Goal: Task Accomplishment & Management: Manage account settings

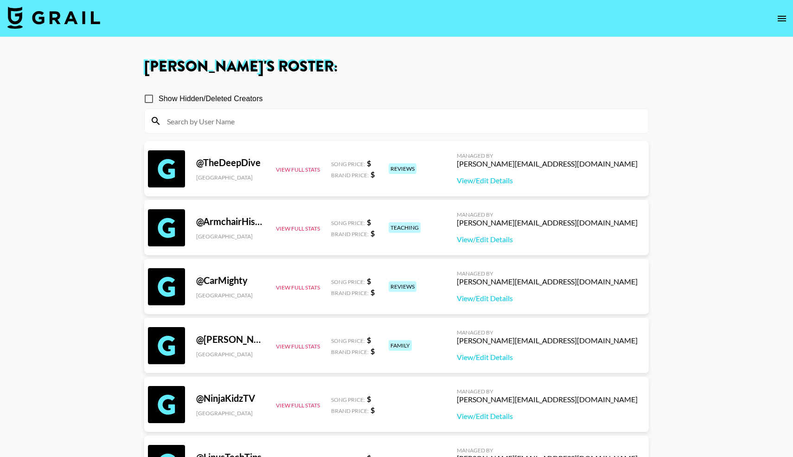
click at [236, 119] on input at bounding box center [401, 121] width 481 height 15
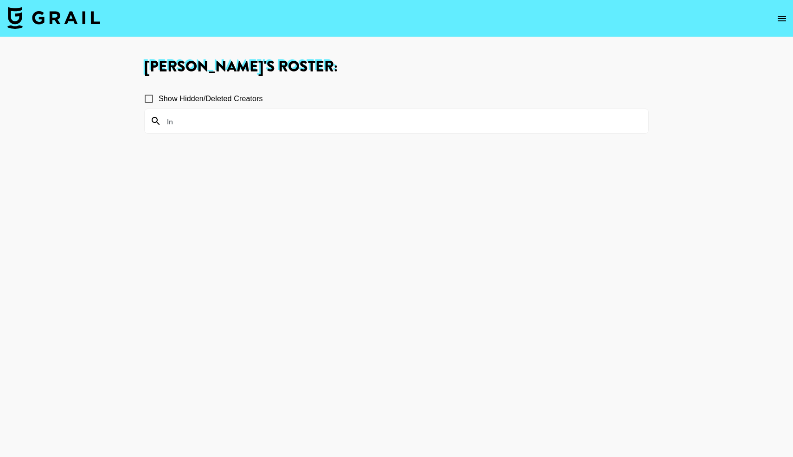
type input "l"
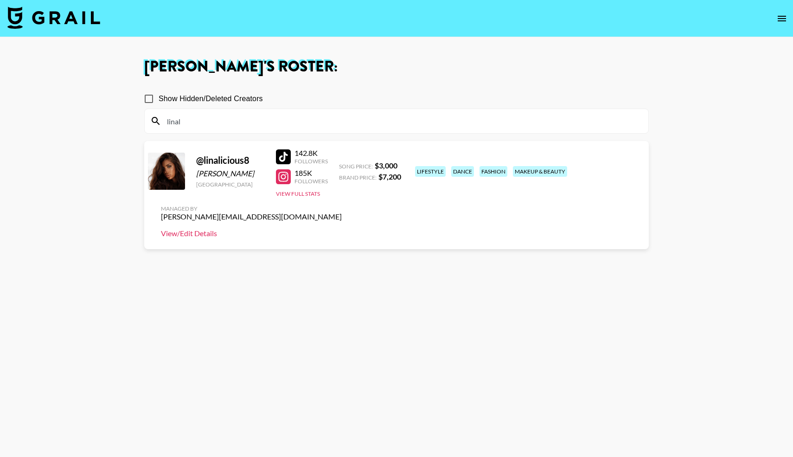
type input "linal"
click at [342, 229] on link "View/Edit Details" at bounding box center [251, 233] width 181 height 9
click at [287, 178] on div at bounding box center [283, 176] width 15 height 15
drag, startPoint x: 186, startPoint y: 121, endPoint x: 150, endPoint y: 120, distance: 35.7
click at [150, 120] on div "linal" at bounding box center [396, 121] width 503 height 24
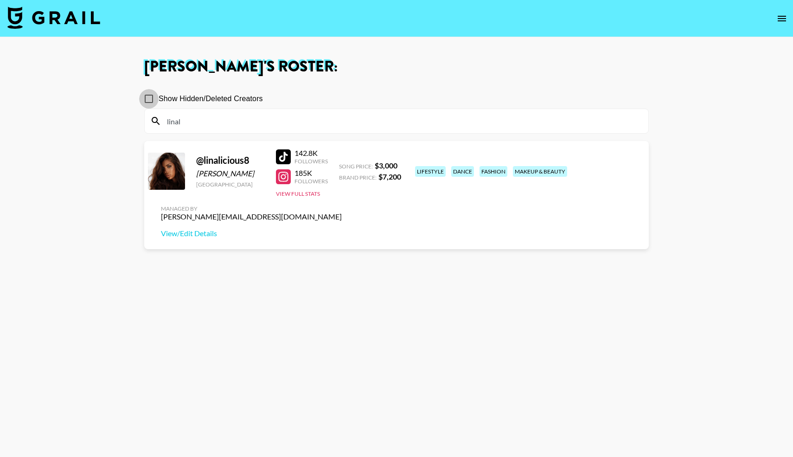
click at [151, 102] on input "Show Hidden/Deleted Creators" at bounding box center [148, 98] width 19 height 19
checkbox input "true"
click at [188, 121] on input "linal" at bounding box center [401, 121] width 481 height 15
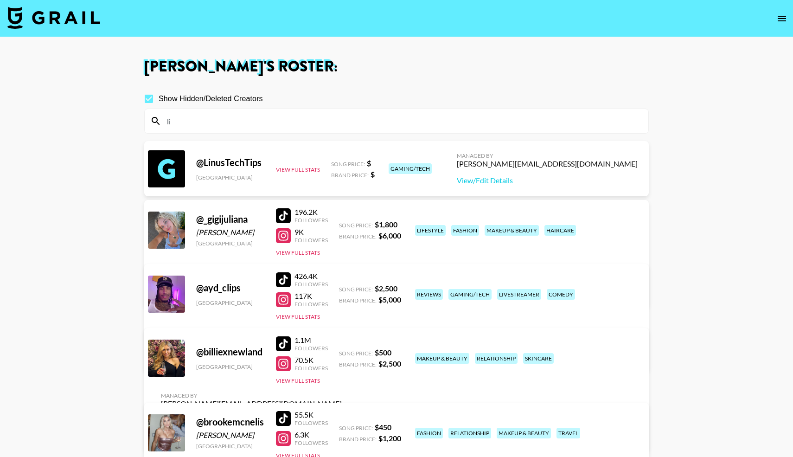
type input "l"
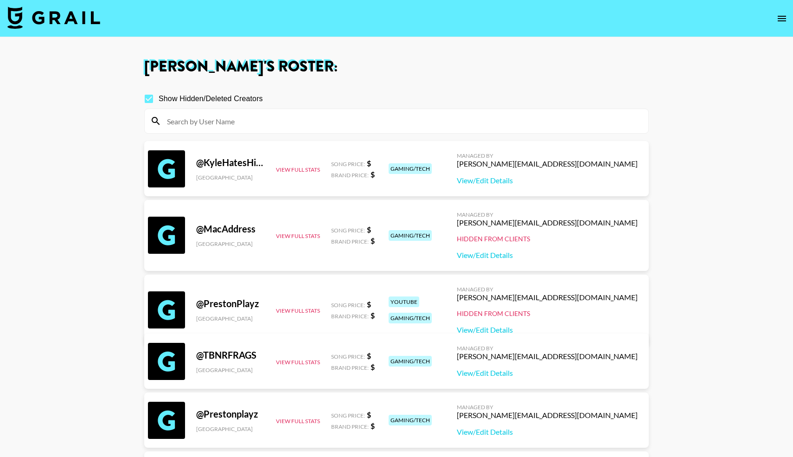
click at [151, 96] on input "Show Hidden/Deleted Creators" at bounding box center [148, 98] width 19 height 19
checkbox input "false"
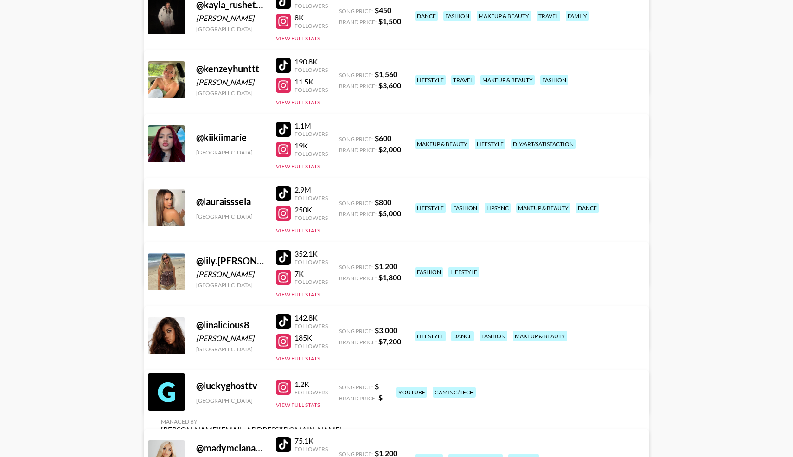
scroll to position [4162, 0]
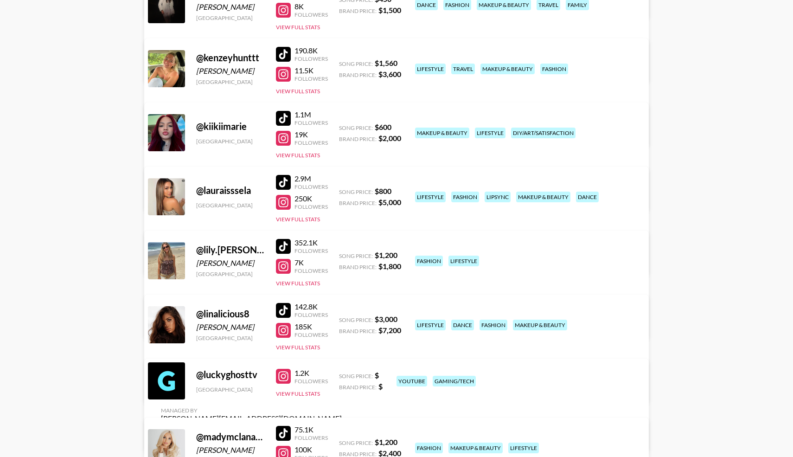
click at [284, 311] on div at bounding box center [283, 310] width 15 height 15
click at [286, 332] on div at bounding box center [283, 330] width 15 height 15
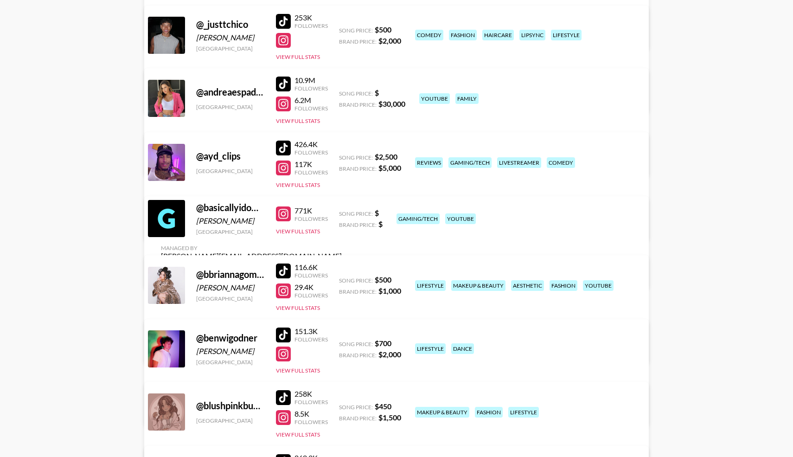
scroll to position [1334, 0]
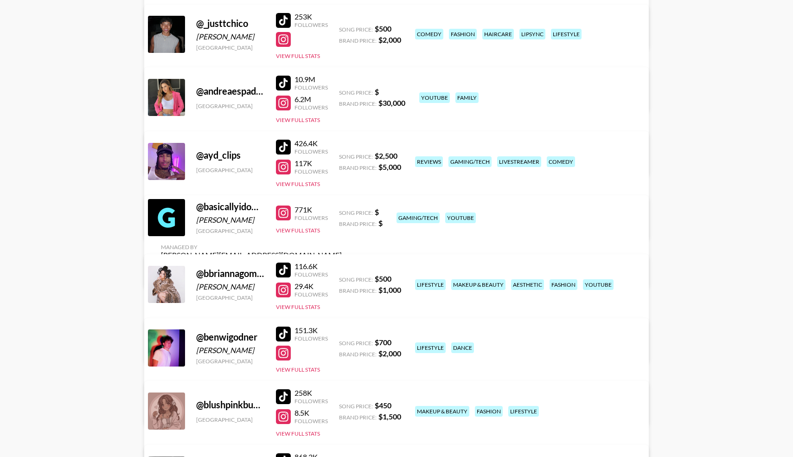
click at [284, 270] on div at bounding box center [283, 269] width 15 height 15
click at [285, 290] on div at bounding box center [283, 289] width 15 height 15
click at [298, 304] on button "View Full Stats" at bounding box center [298, 306] width 44 height 7
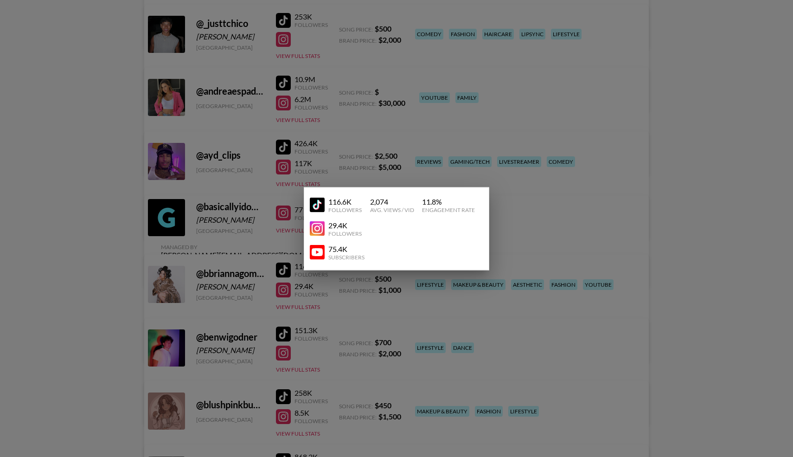
click at [319, 254] on img at bounding box center [317, 252] width 15 height 15
click at [241, 272] on div at bounding box center [396, 228] width 793 height 457
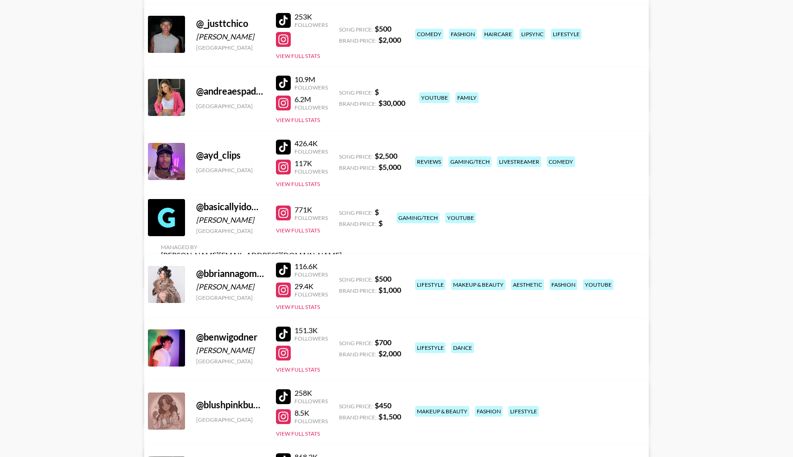
click at [342, 342] on link "View/Edit Details" at bounding box center [251, 346] width 181 height 9
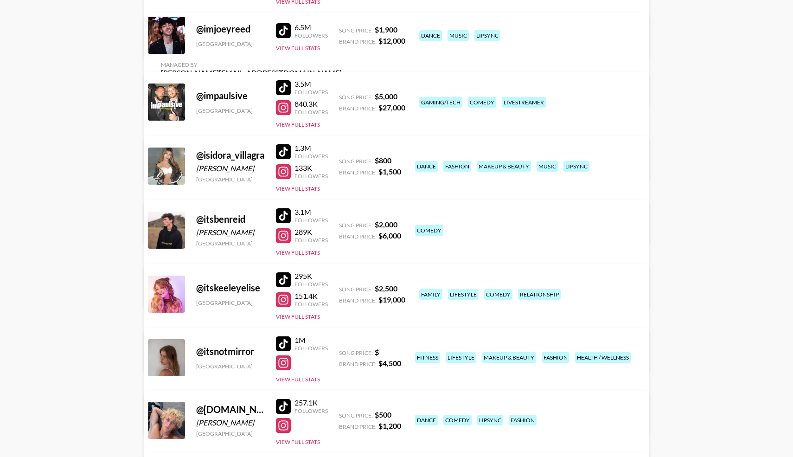
scroll to position [2986, 0]
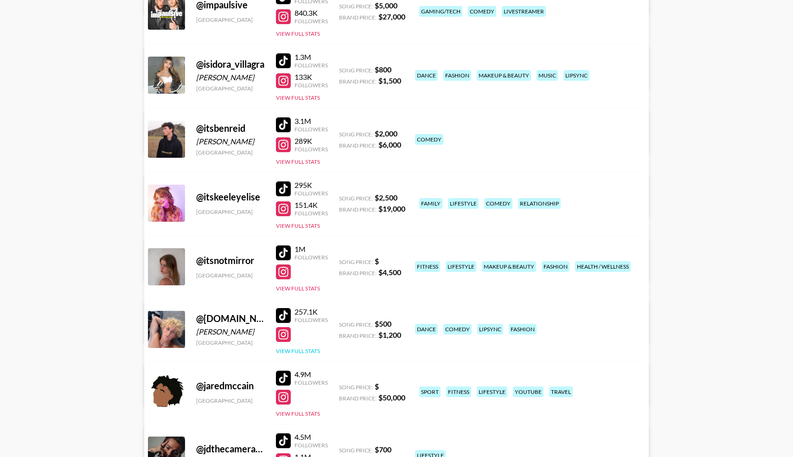
click at [309, 350] on button "View Full Stats" at bounding box center [298, 350] width 44 height 7
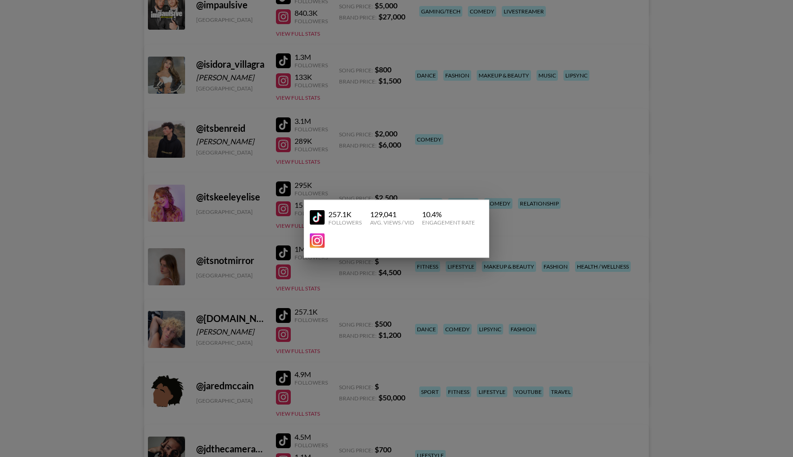
click at [309, 305] on div at bounding box center [396, 228] width 793 height 457
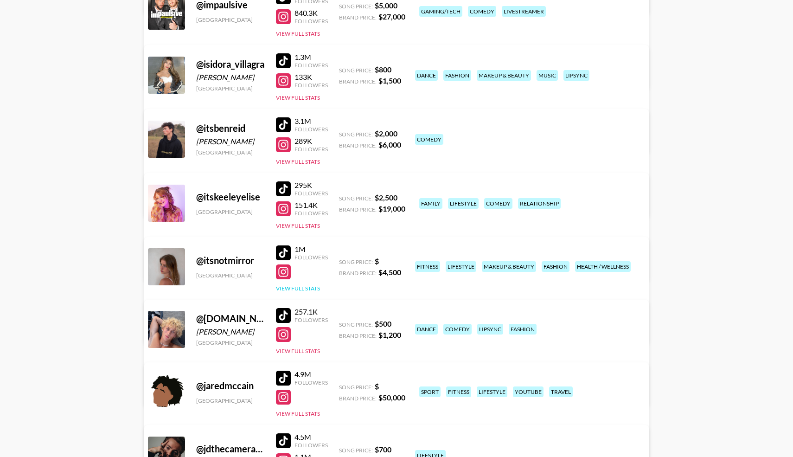
click at [297, 286] on button "View Full Stats" at bounding box center [298, 288] width 44 height 7
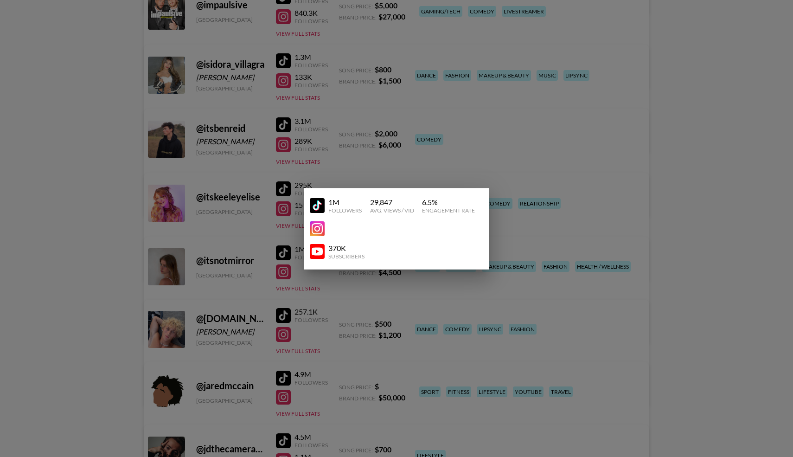
click at [313, 207] on img at bounding box center [317, 205] width 15 height 15
click at [319, 226] on img at bounding box center [317, 228] width 15 height 15
click at [313, 251] on img at bounding box center [317, 251] width 15 height 15
click at [361, 151] on div at bounding box center [396, 228] width 793 height 457
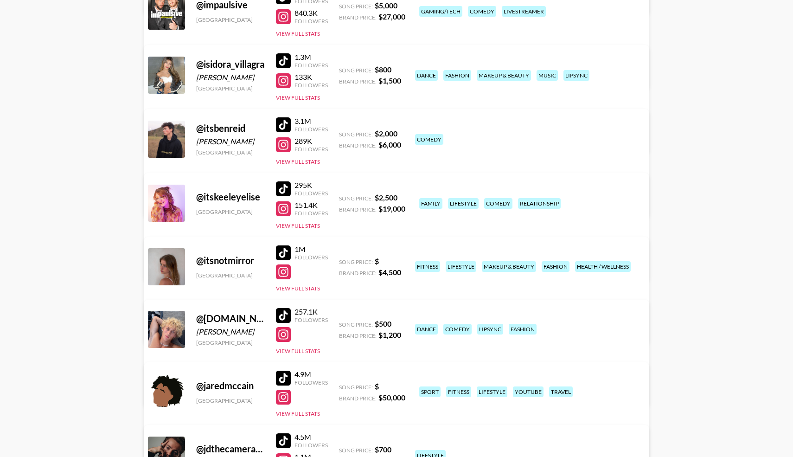
click at [342, 323] on link "View/Edit Details" at bounding box center [251, 327] width 181 height 9
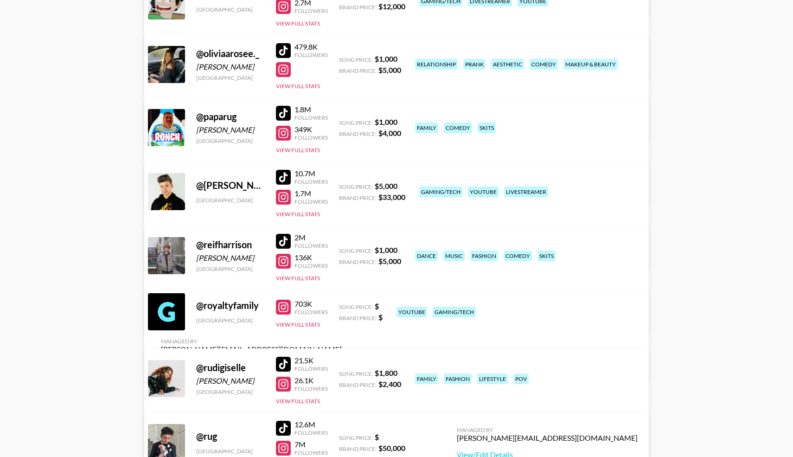
scroll to position [4901, 0]
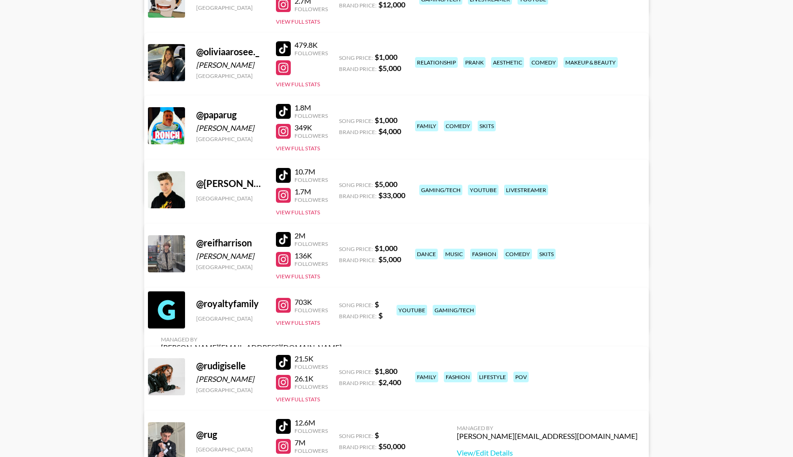
click at [283, 51] on div at bounding box center [283, 48] width 15 height 15
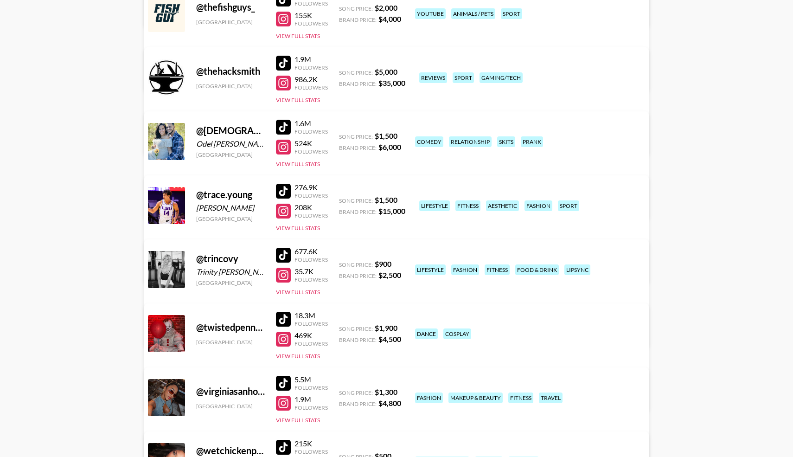
scroll to position [5846, 0]
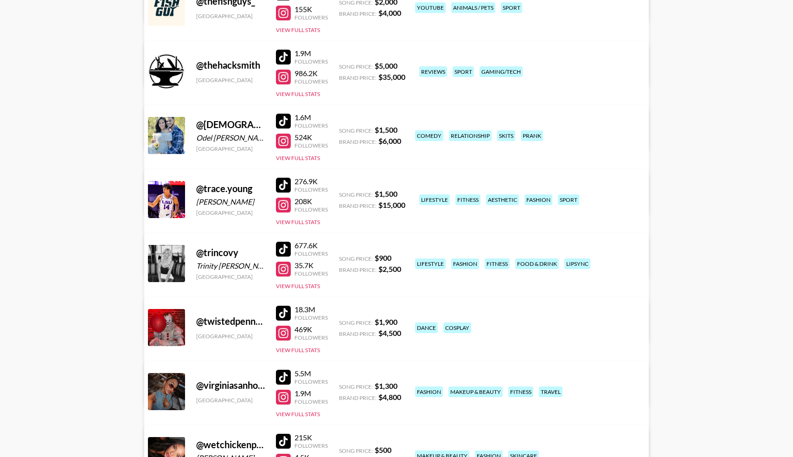
click at [286, 253] on div at bounding box center [283, 248] width 15 height 15
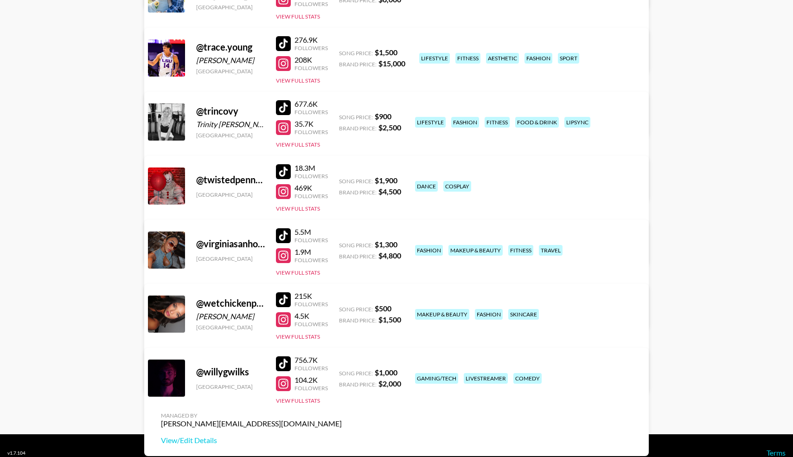
scroll to position [6001, 0]
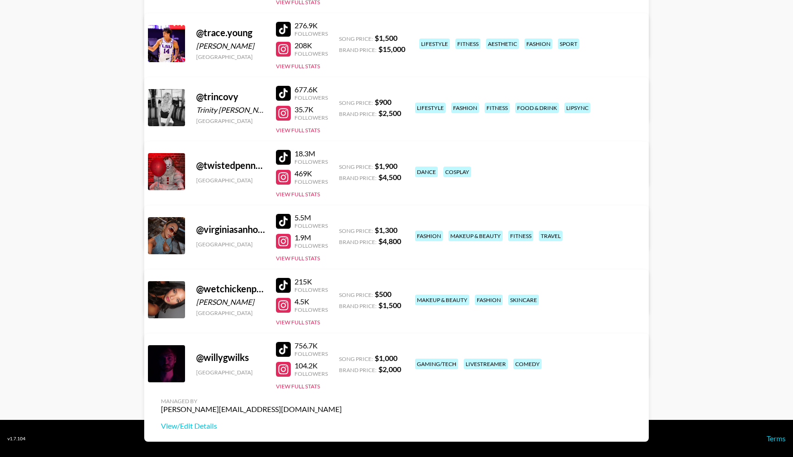
click at [281, 288] on div at bounding box center [283, 285] width 15 height 15
click at [286, 301] on div at bounding box center [283, 305] width 15 height 15
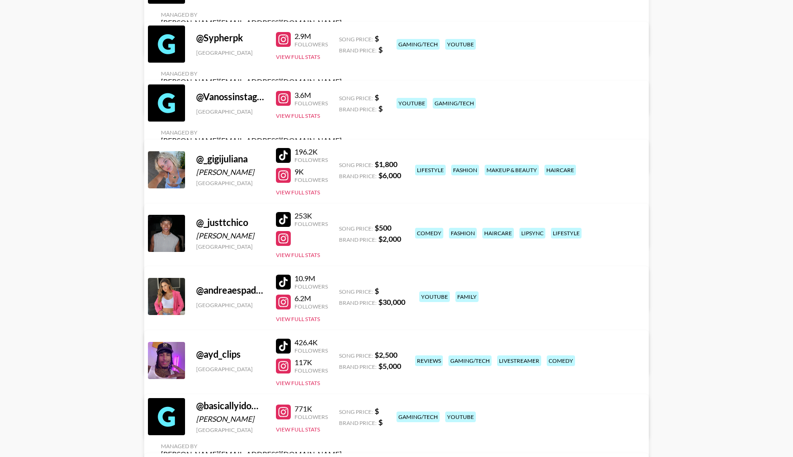
scroll to position [0, 0]
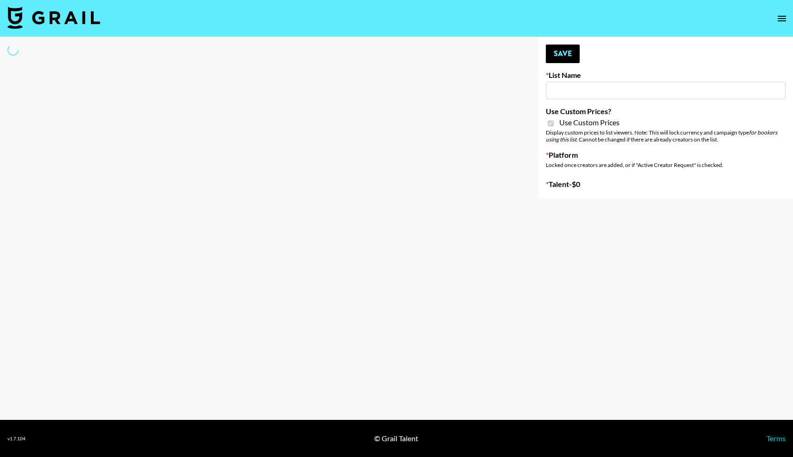
type input "Ladder (23rd Sept) IG"
checkbox input "true"
select select "Song"
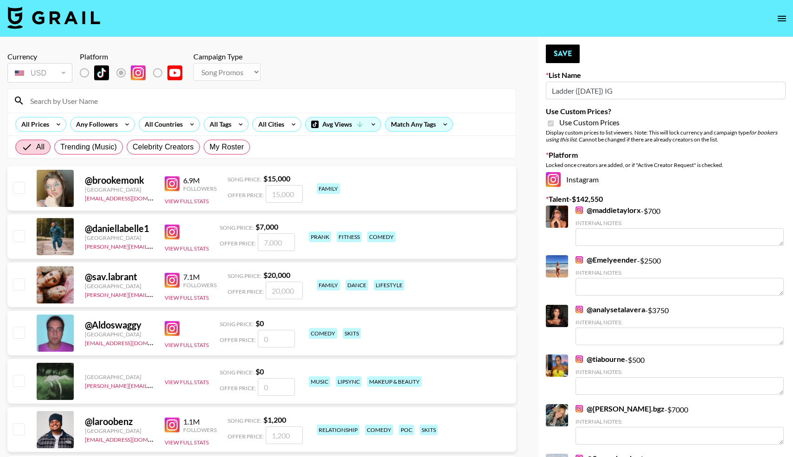
click at [199, 104] on input at bounding box center [267, 100] width 485 height 15
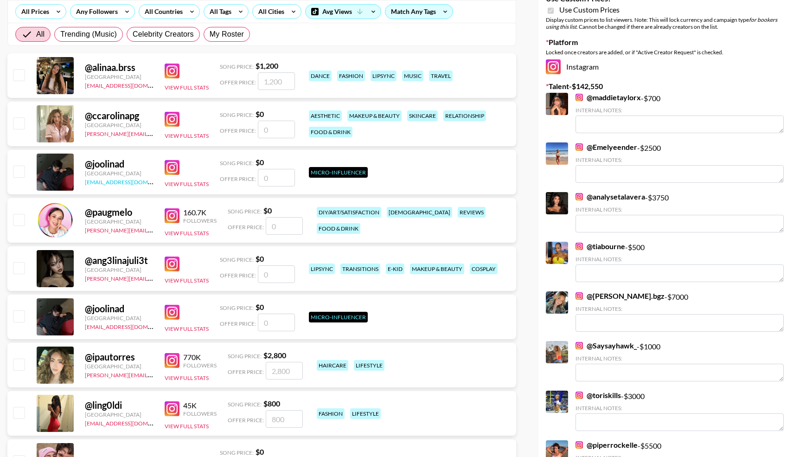
scroll to position [96, 0]
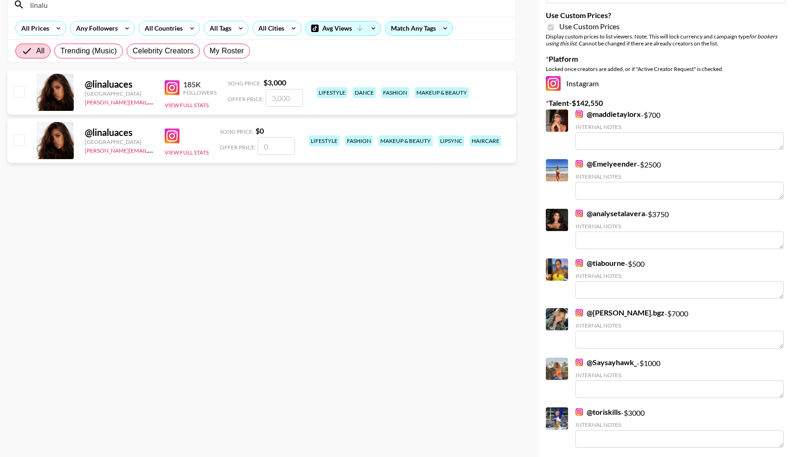
type input "linalu"
click at [22, 140] on input "checkbox" at bounding box center [18, 139] width 11 height 11
checkbox input "false"
click at [20, 91] on input "checkbox" at bounding box center [18, 91] width 11 height 11
checkbox input "true"
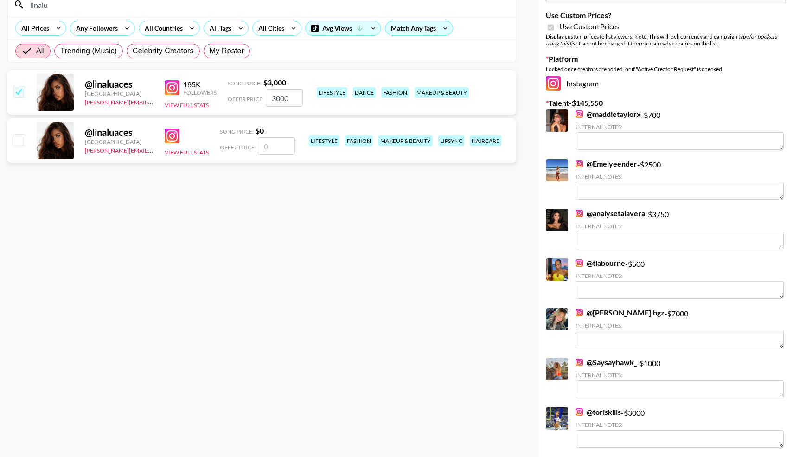
drag, startPoint x: 292, startPoint y: 98, endPoint x: 265, endPoint y: 97, distance: 27.8
click at [266, 97] on input "3000" at bounding box center [284, 98] width 37 height 18
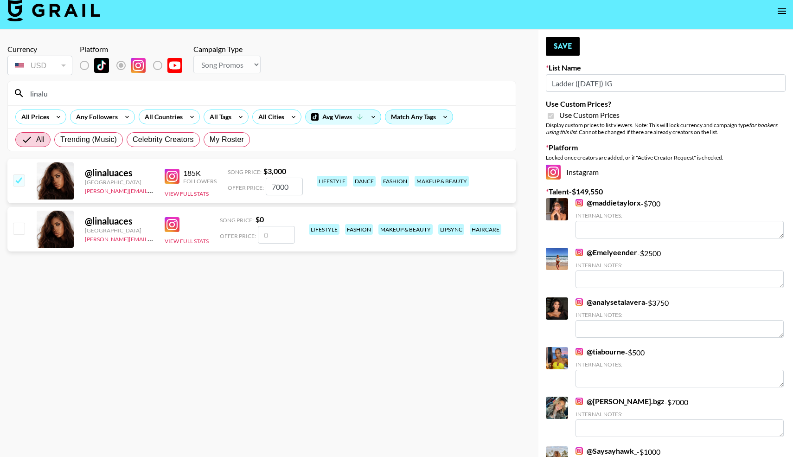
scroll to position [0, 0]
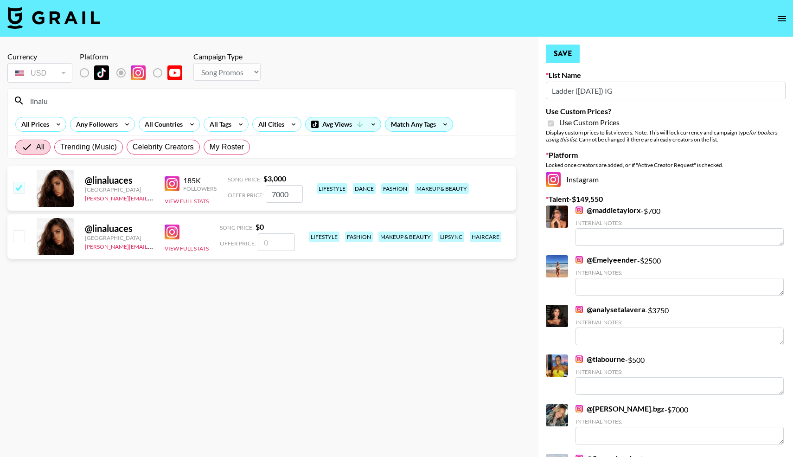
type input "7000"
click at [564, 57] on button "Save" at bounding box center [563, 53] width 34 height 19
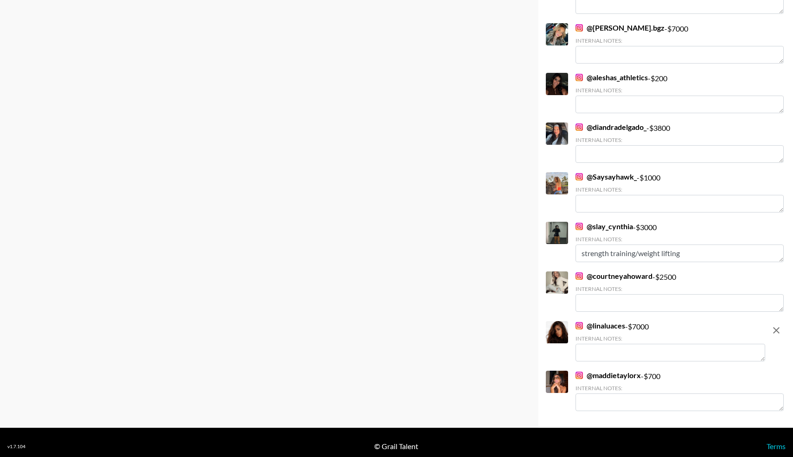
scroll to position [1658, 0]
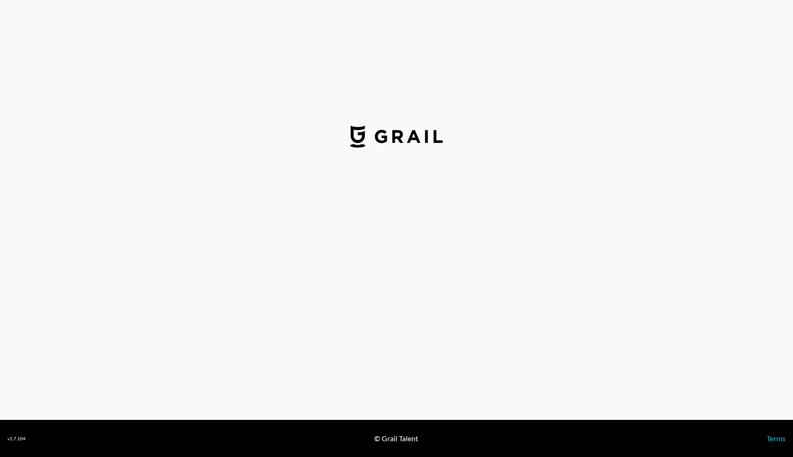
select select "USD"
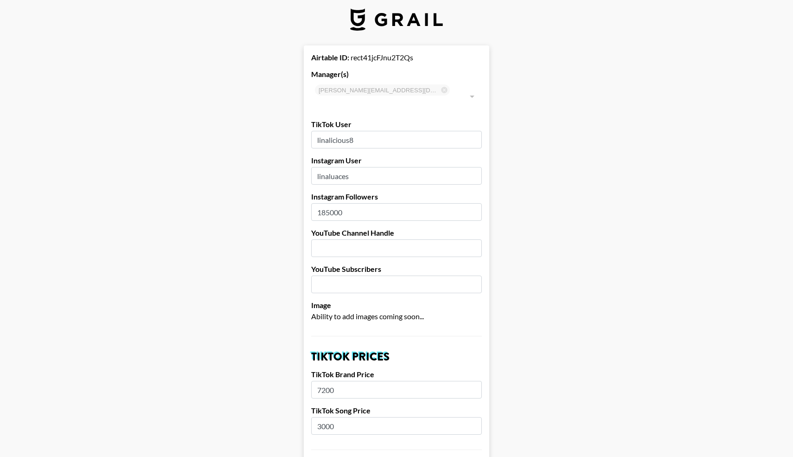
scroll to position [7, 0]
drag, startPoint x: 345, startPoint y: 199, endPoint x: 305, endPoint y: 201, distance: 40.3
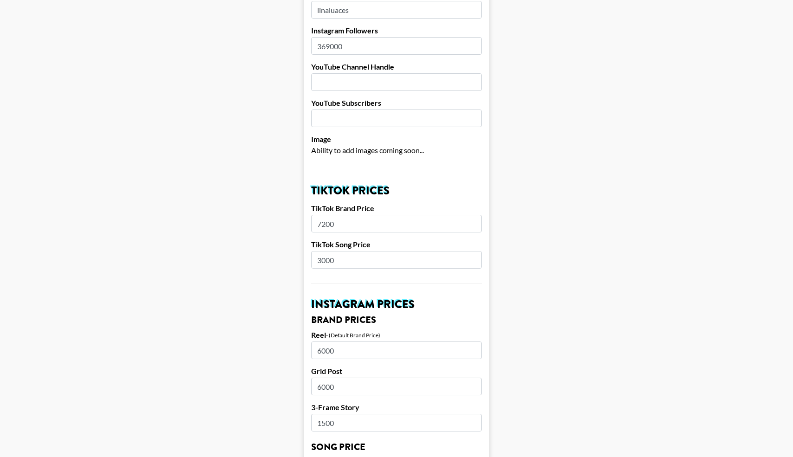
scroll to position [177, 0]
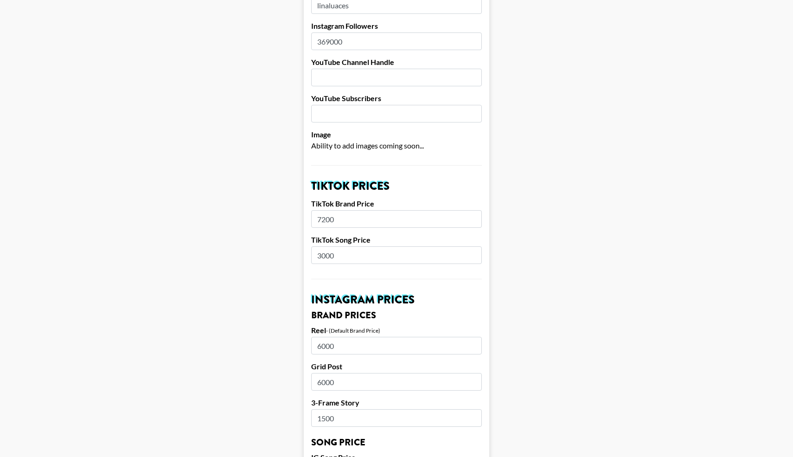
type input "369000"
drag, startPoint x: 337, startPoint y: 205, endPoint x: 305, endPoint y: 203, distance: 32.1
click at [305, 203] on form "Airtable ID: rect41jcFJnu2T2Qs Manager(s) laura_clark@grail-talent.com ​ TikTok…" at bounding box center [396, 458] width 185 height 1167
type input "20000"
click at [339, 246] on input "3000" at bounding box center [396, 255] width 171 height 18
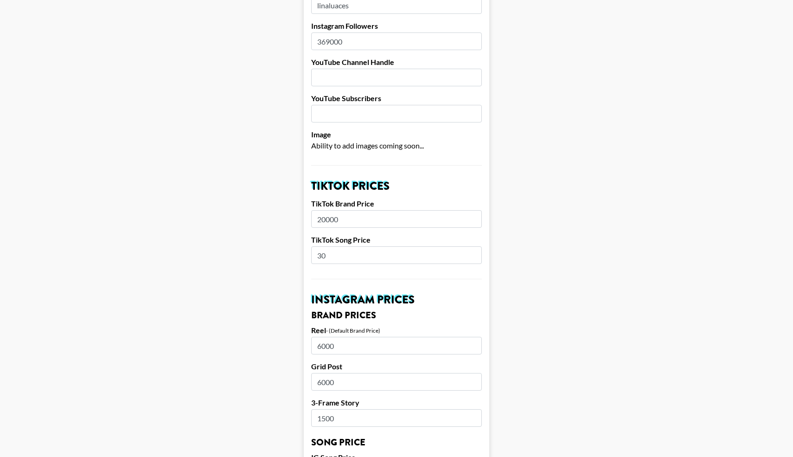
type input "3"
type input "2500"
drag, startPoint x: 341, startPoint y: 331, endPoint x: 313, endPoint y: 333, distance: 28.3
click at [313, 337] on input "6000" at bounding box center [396, 346] width 171 height 18
type input "20000"
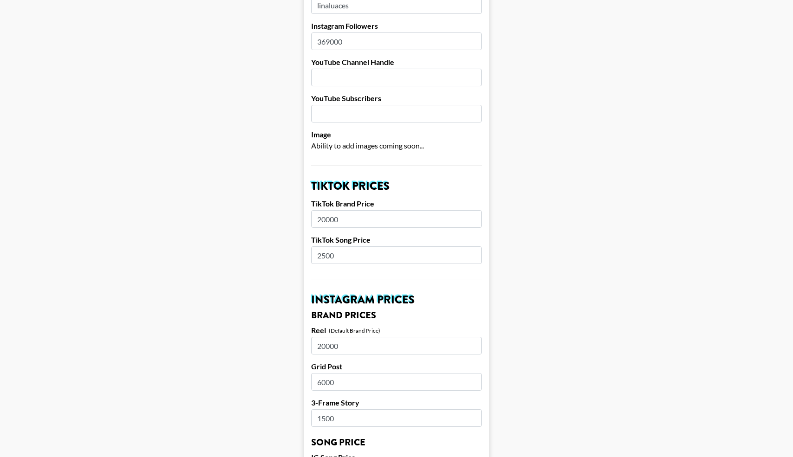
drag, startPoint x: 336, startPoint y: 367, endPoint x: 313, endPoint y: 368, distance: 23.2
click at [313, 373] on input "6000" at bounding box center [396, 382] width 171 height 18
type input "20000"
drag, startPoint x: 336, startPoint y: 406, endPoint x: 304, endPoint y: 406, distance: 32.0
click at [304, 406] on form "Airtable ID: rect41jcFJnu2T2Qs Manager(s) laura_clark@grail-talent.com ​ TikTok…" at bounding box center [396, 458] width 185 height 1167
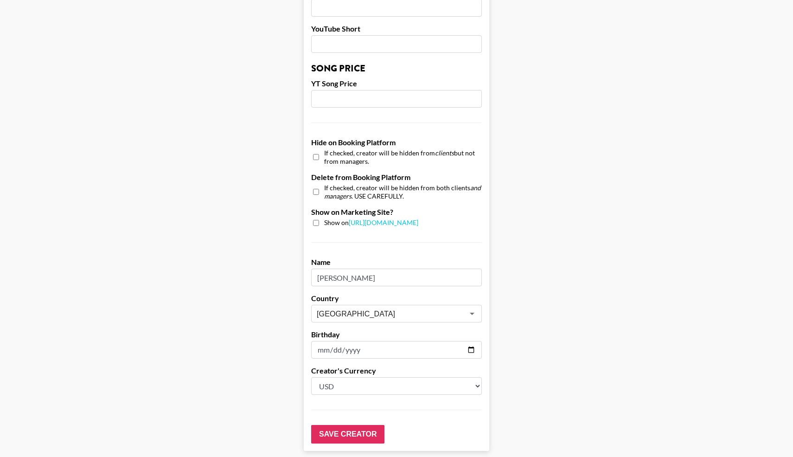
scroll to position [769, 0]
type input "2500"
click at [342, 423] on input "Save Creator" at bounding box center [347, 432] width 73 height 19
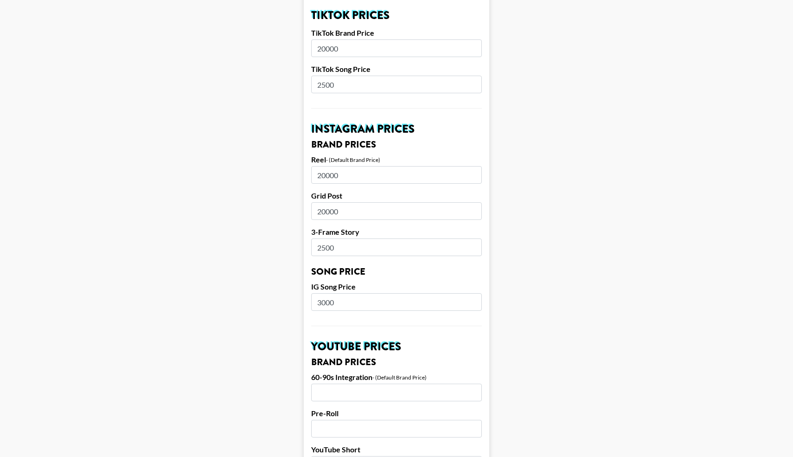
scroll to position [0, 0]
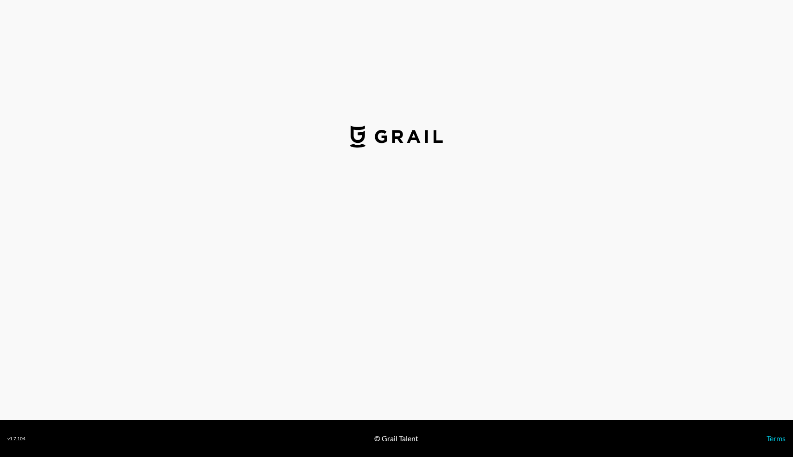
select select "USD"
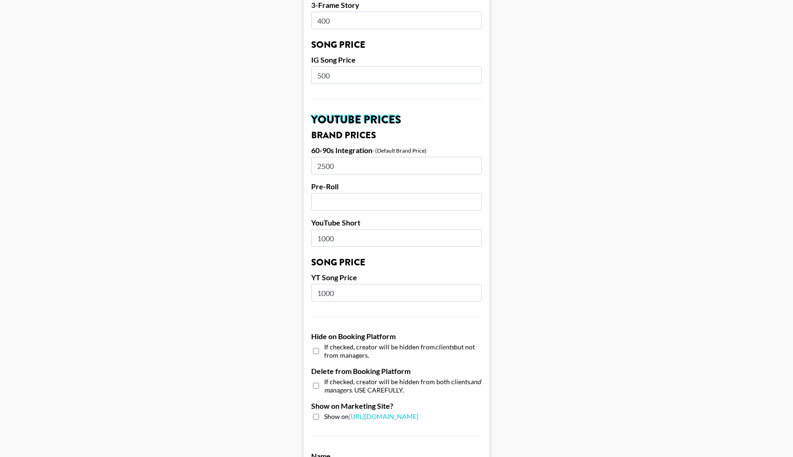
scroll to position [578, 0]
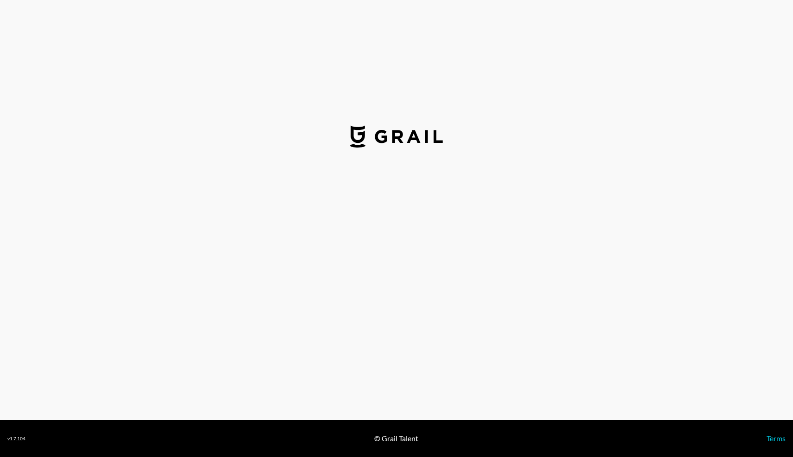
select select "USD"
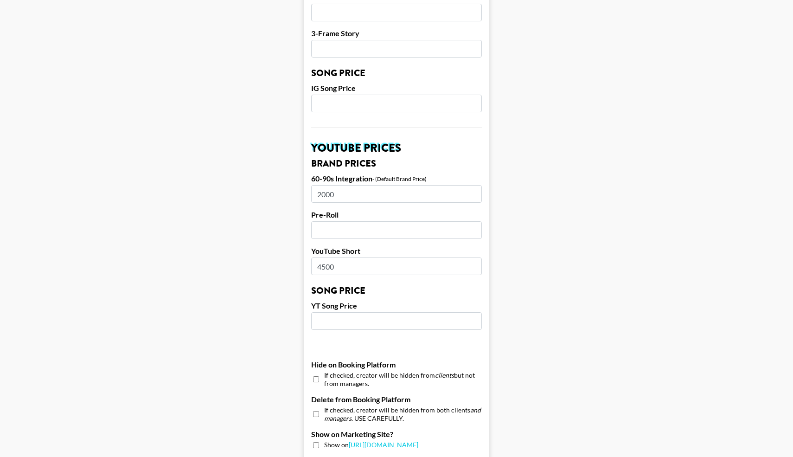
scroll to position [547, 0]
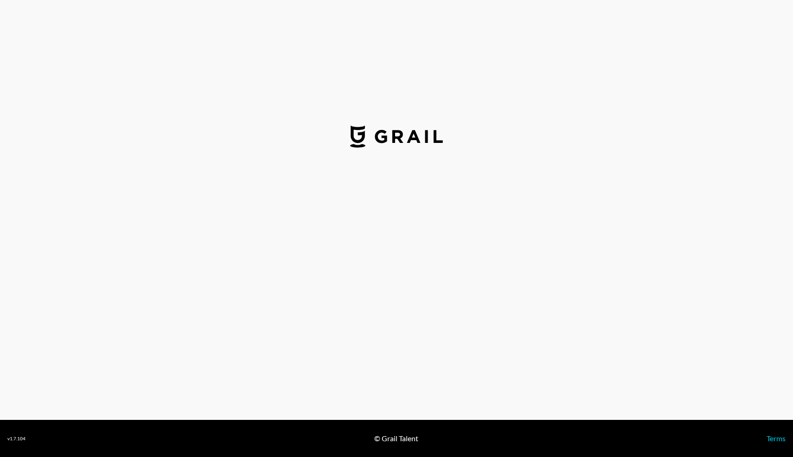
select select "USD"
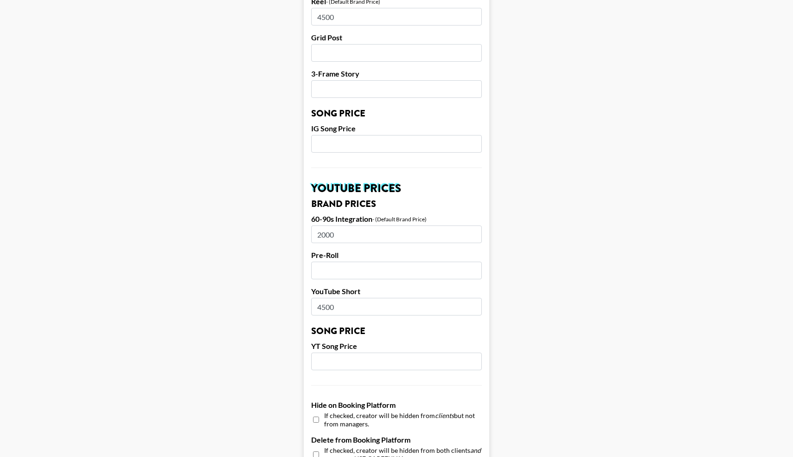
scroll to position [507, 0]
